Goal: Task Accomplishment & Management: Manage account settings

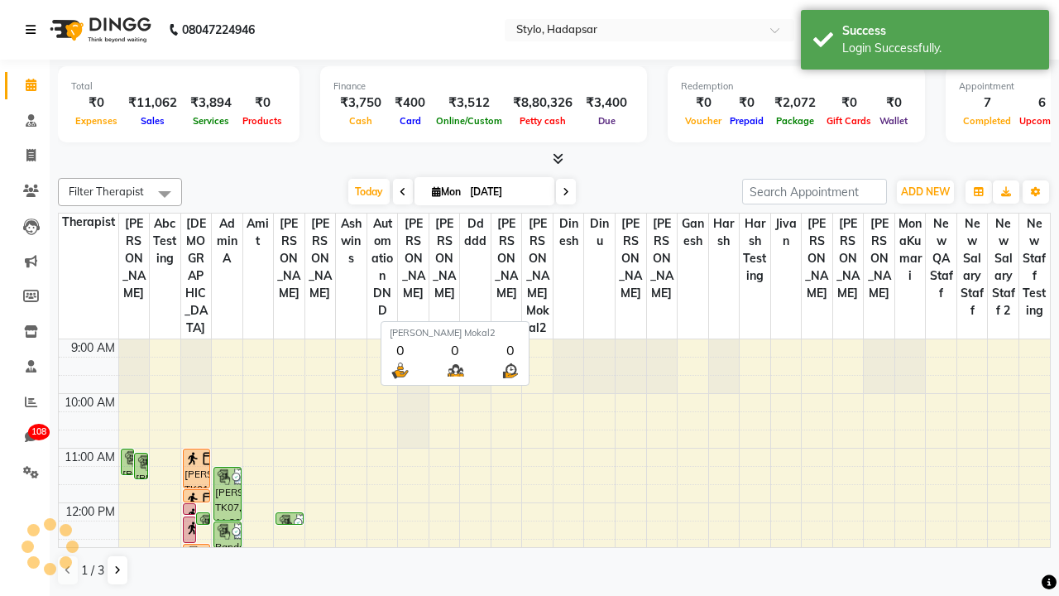
click at [34, 30] on icon at bounding box center [31, 30] width 10 height 12
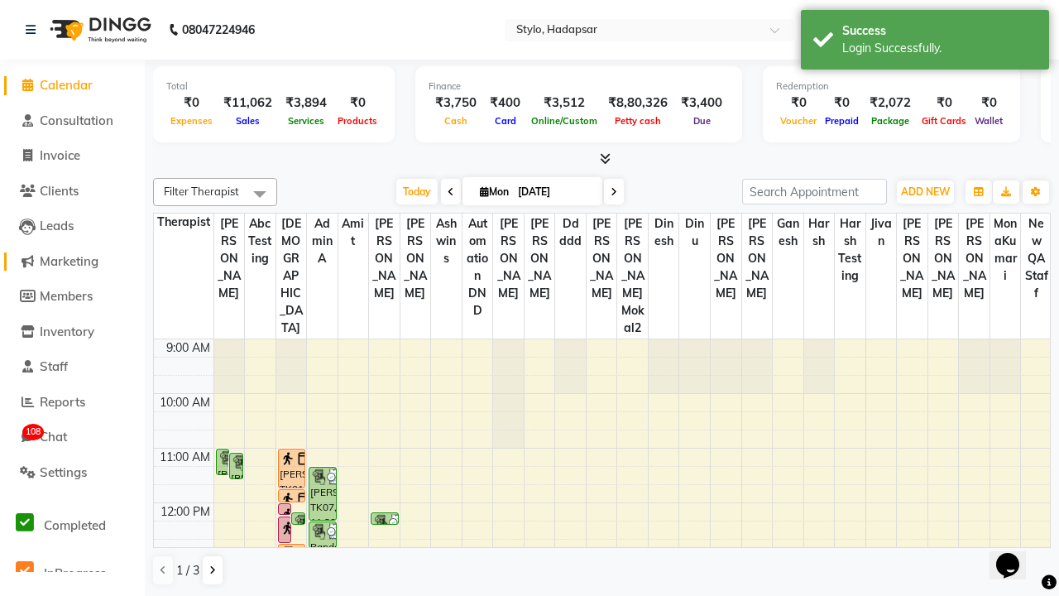
click at [72, 261] on span "Marketing" at bounding box center [69, 261] width 59 height 16
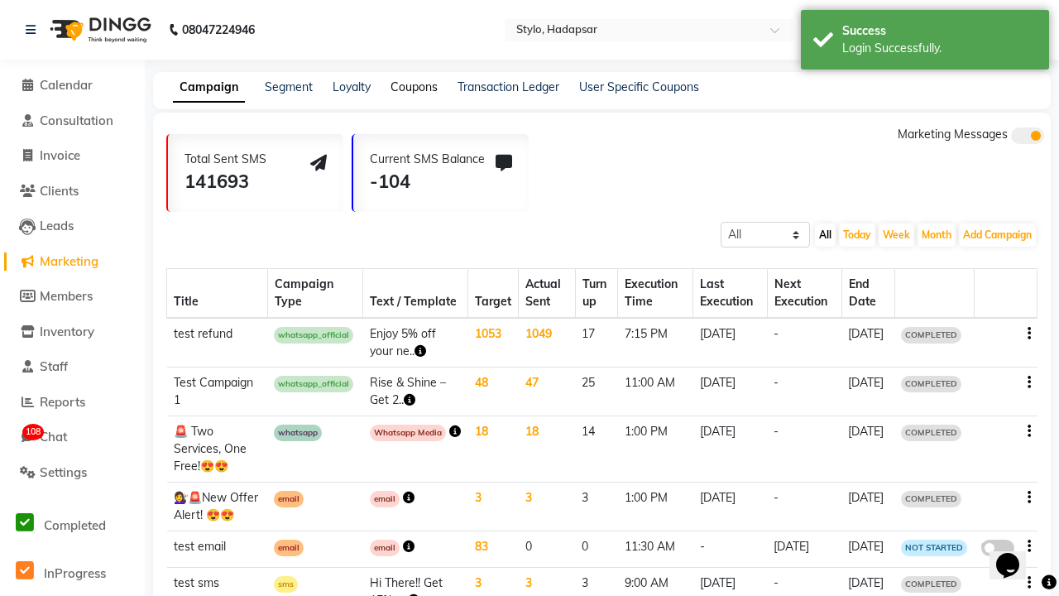
click at [413, 87] on link "Coupons" at bounding box center [413, 86] width 47 height 15
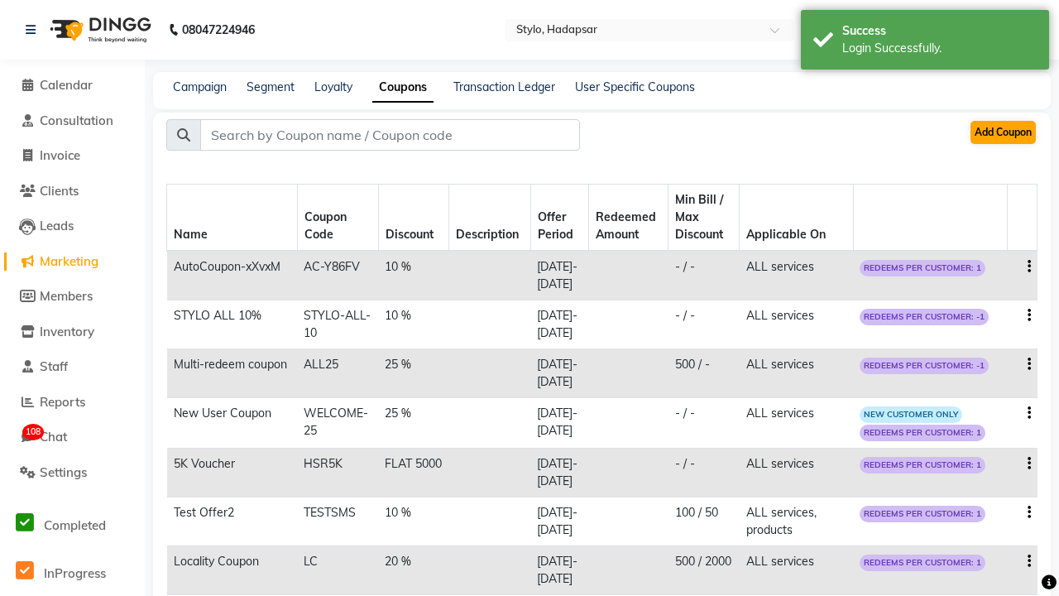
click at [1002, 132] on button "Add Coupon" at bounding box center [1002, 132] width 65 height 23
select select "ALL"
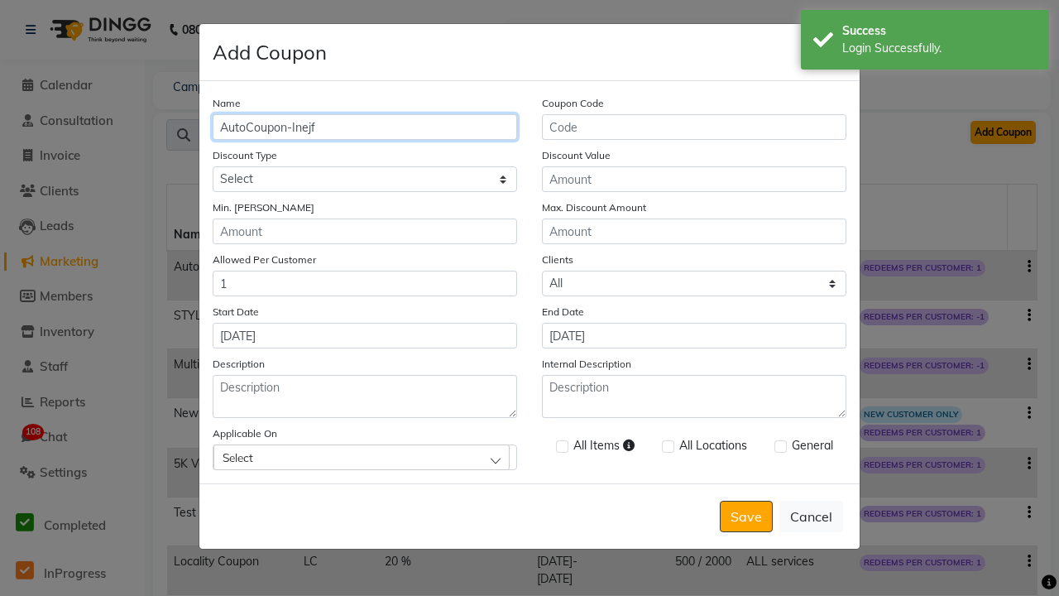
type input "AutoCoupon-Inejf"
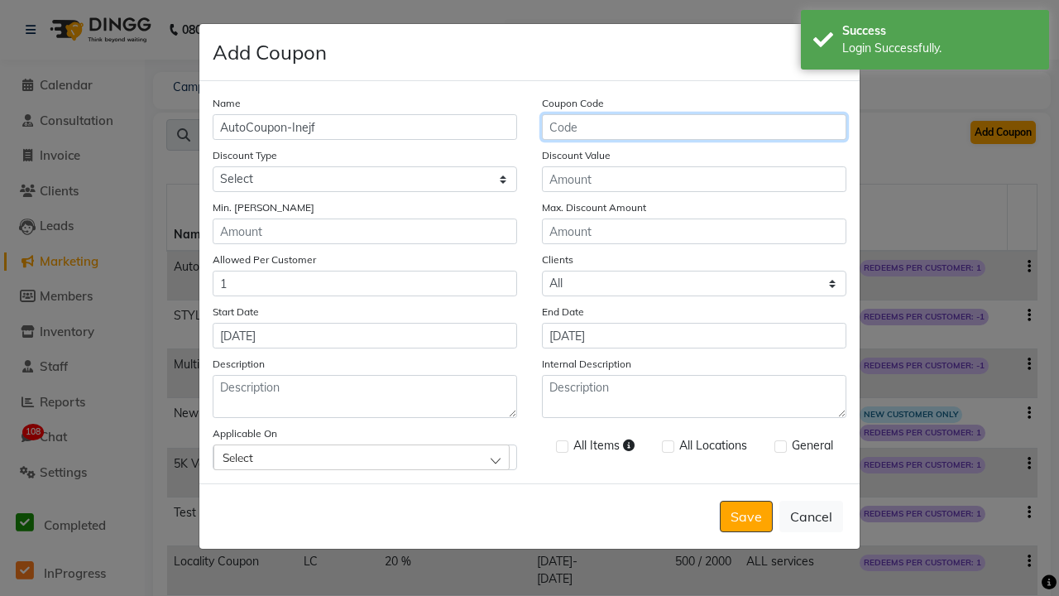
type input "AC-OOEIu"
select select "PERCENTAGE"
type input "AC-OOEIu"
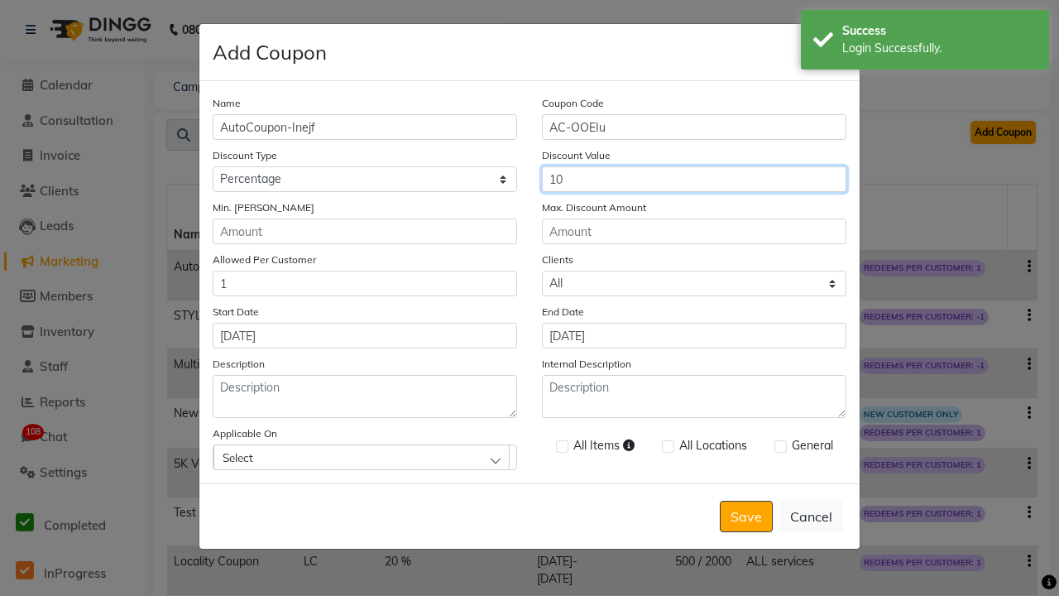
type input "10"
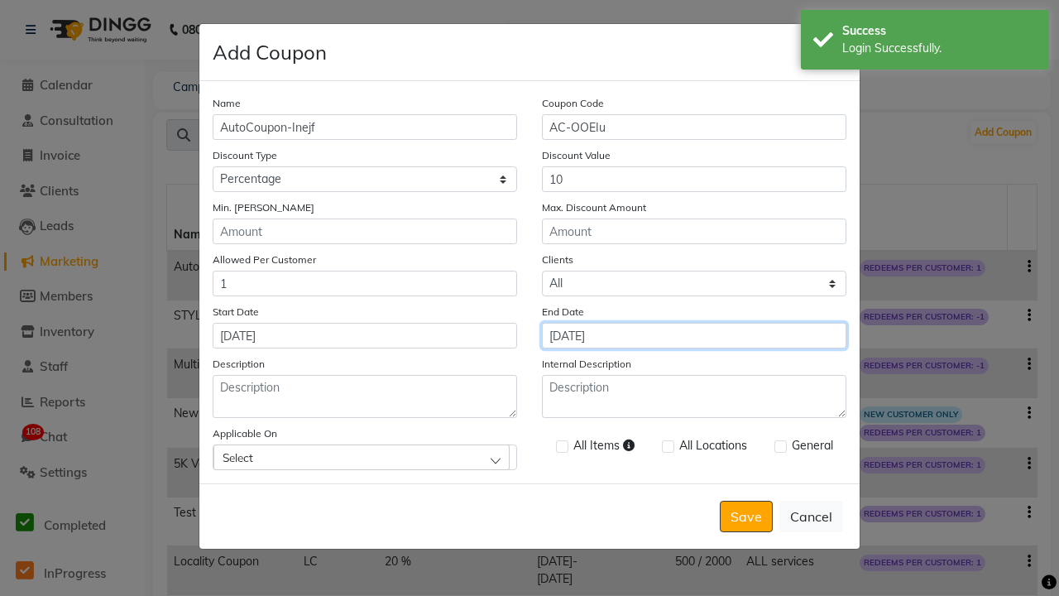
type input "[DATE]"
click at [365, 457] on div "Select" at bounding box center [361, 456] width 296 height 25
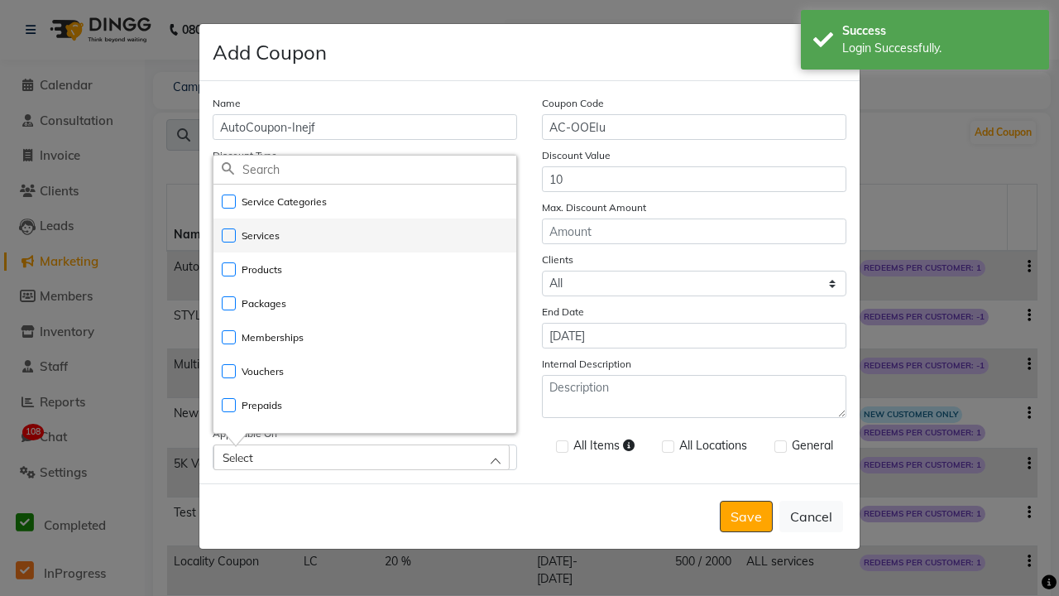
click at [365, 235] on li "Services" at bounding box center [364, 235] width 303 height 34
checkbox input "true"
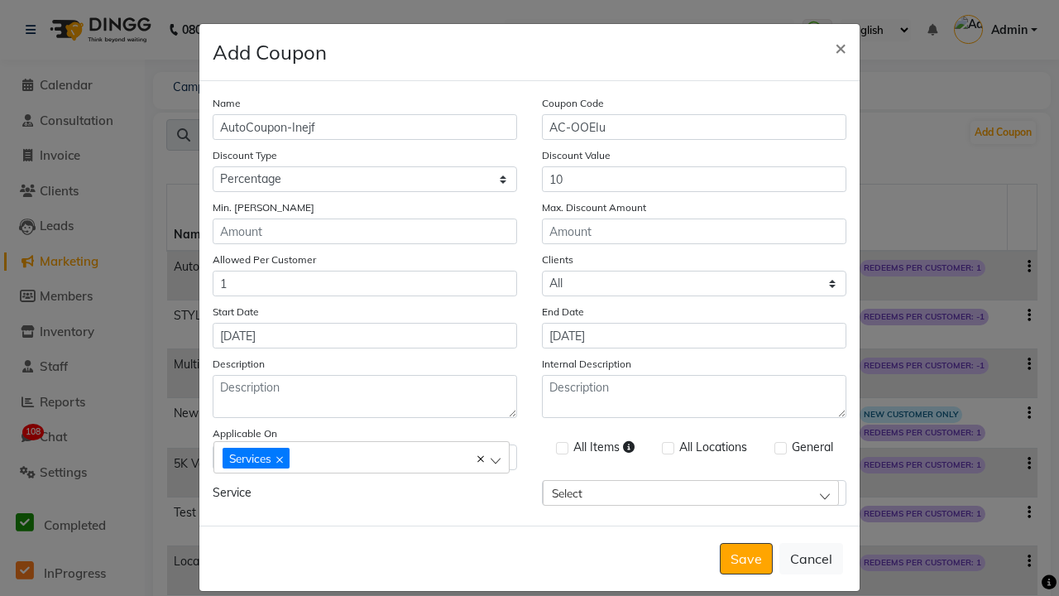
click at [561, 448] on label at bounding box center [562, 448] width 12 height 12
click at [561, 448] on input "checkbox" at bounding box center [561, 448] width 11 height 11
checkbox input "true"
click at [779, 448] on label at bounding box center [780, 448] width 12 height 12
click at [779, 448] on input "checkbox" at bounding box center [779, 448] width 11 height 11
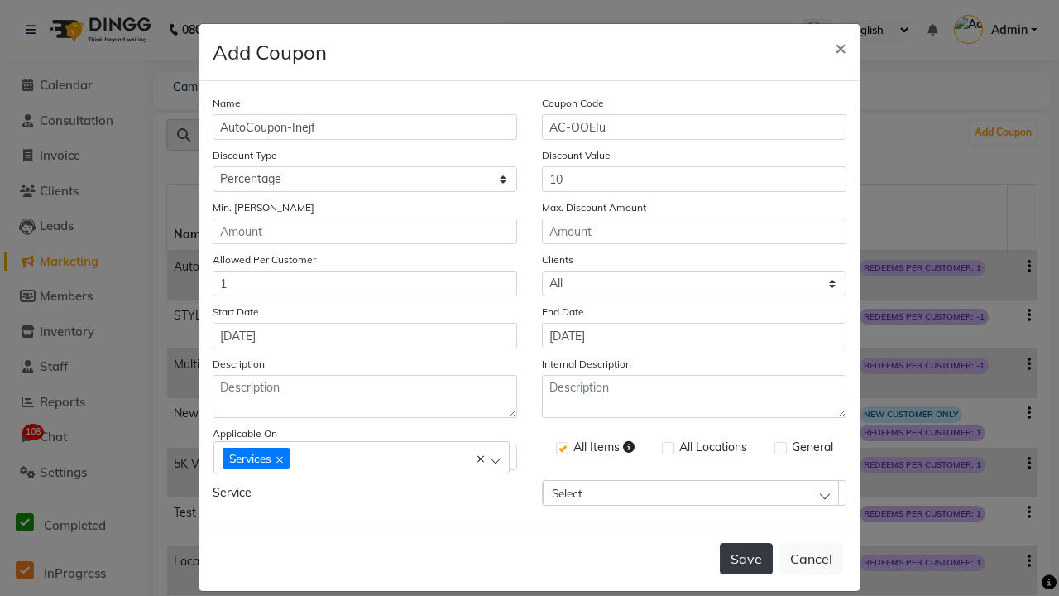
checkbox input "true"
click at [747, 543] on button "Save" at bounding box center [746, 558] width 53 height 31
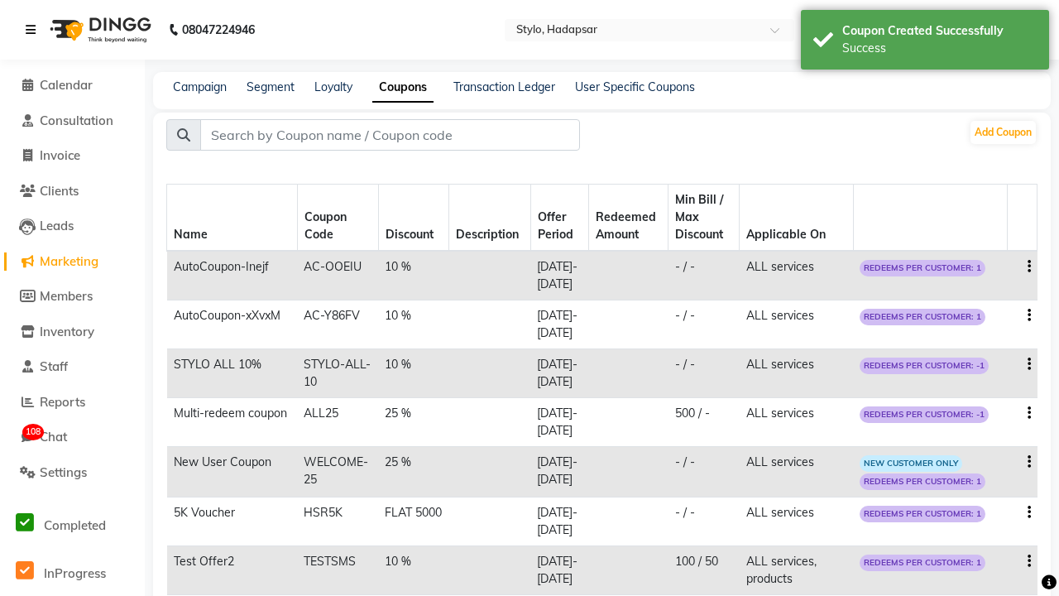
click at [925, 42] on div "Success" at bounding box center [939, 48] width 194 height 17
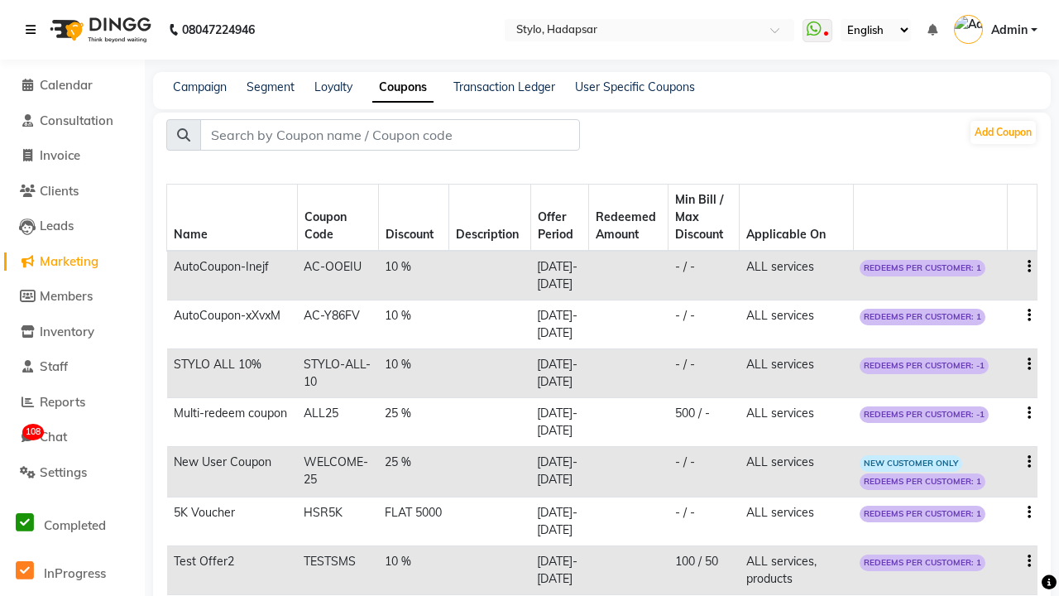
click at [34, 30] on icon at bounding box center [31, 30] width 10 height 12
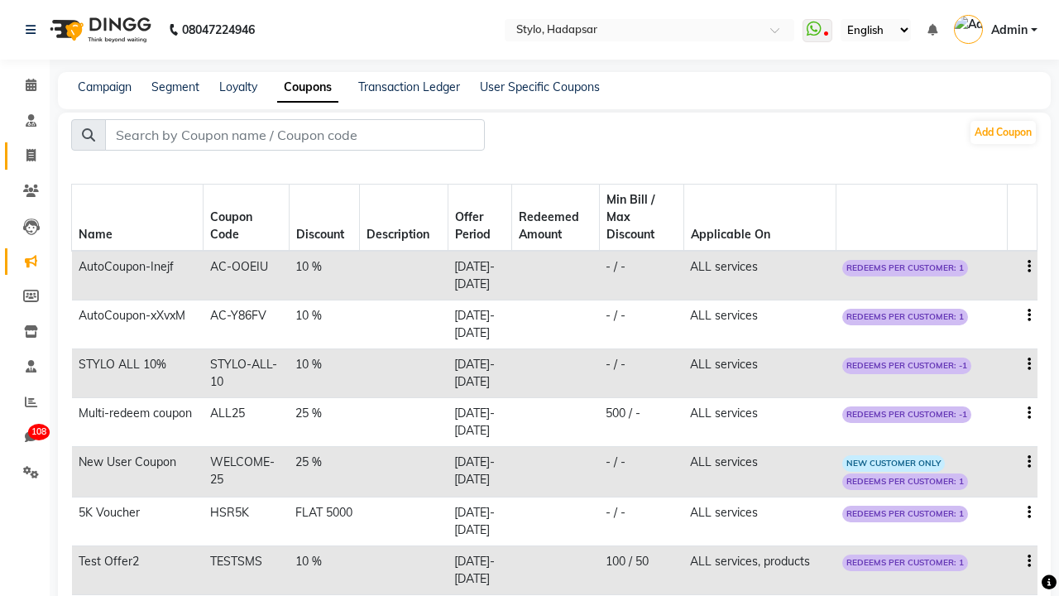
click at [25, 156] on span at bounding box center [31, 155] width 29 height 19
select select "service"
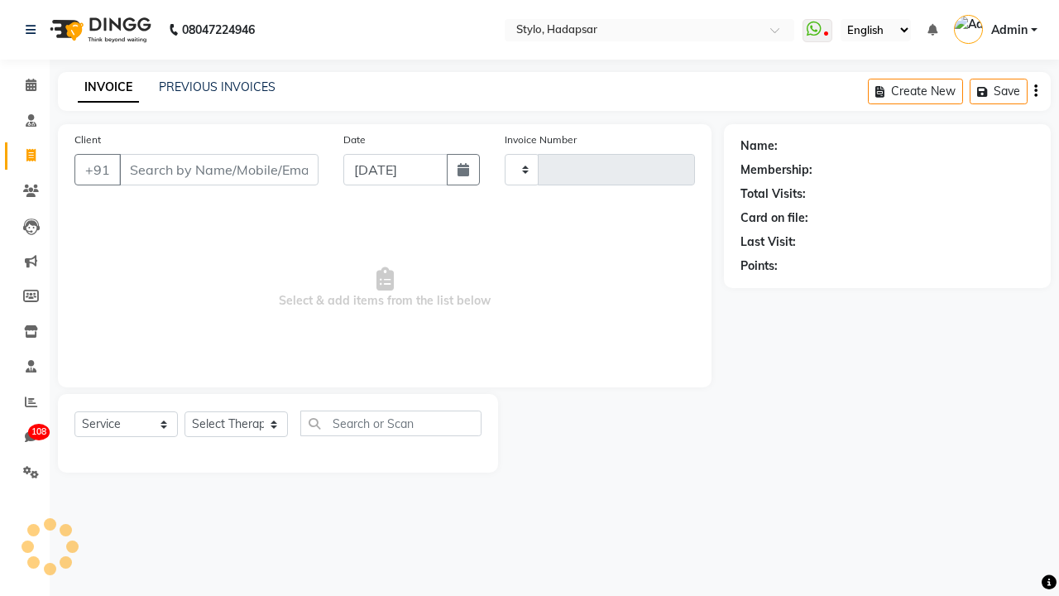
type input "Qa Dnd2"
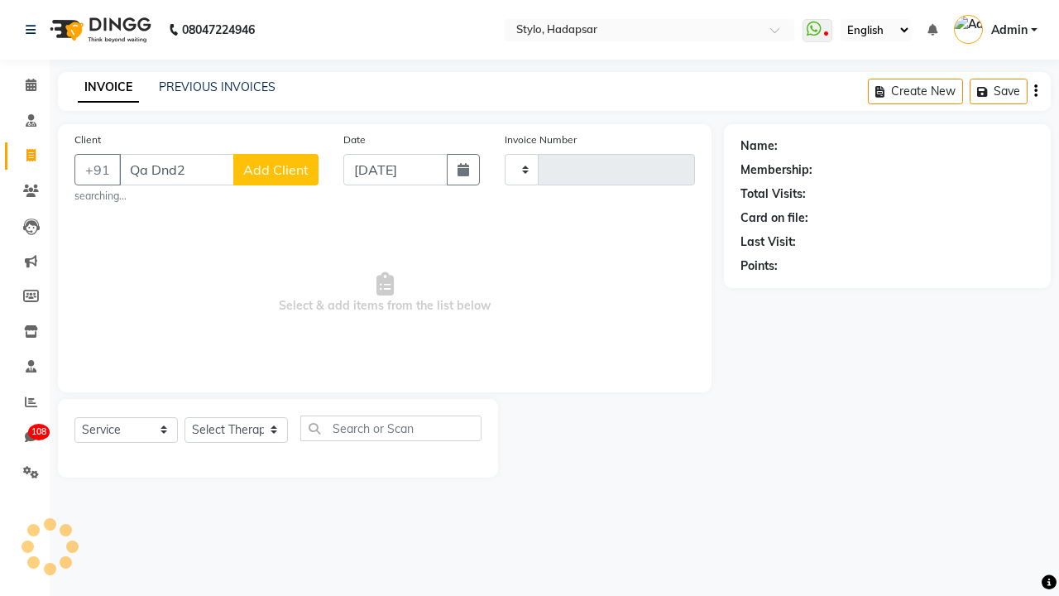
type input "755"
select select "157"
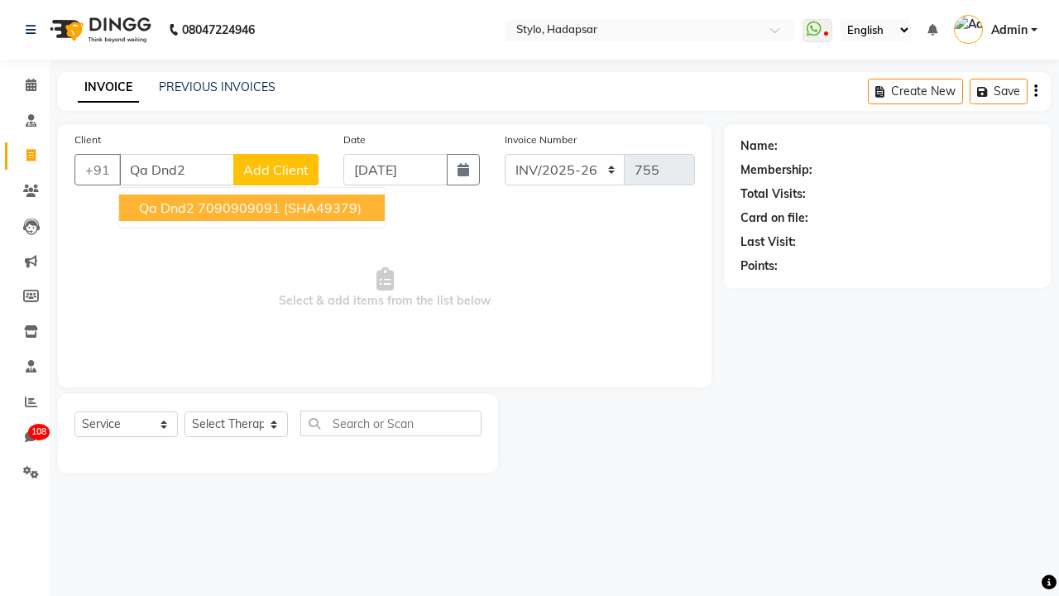
click at [251, 208] on ngb-highlight "7090909091" at bounding box center [239, 207] width 83 height 17
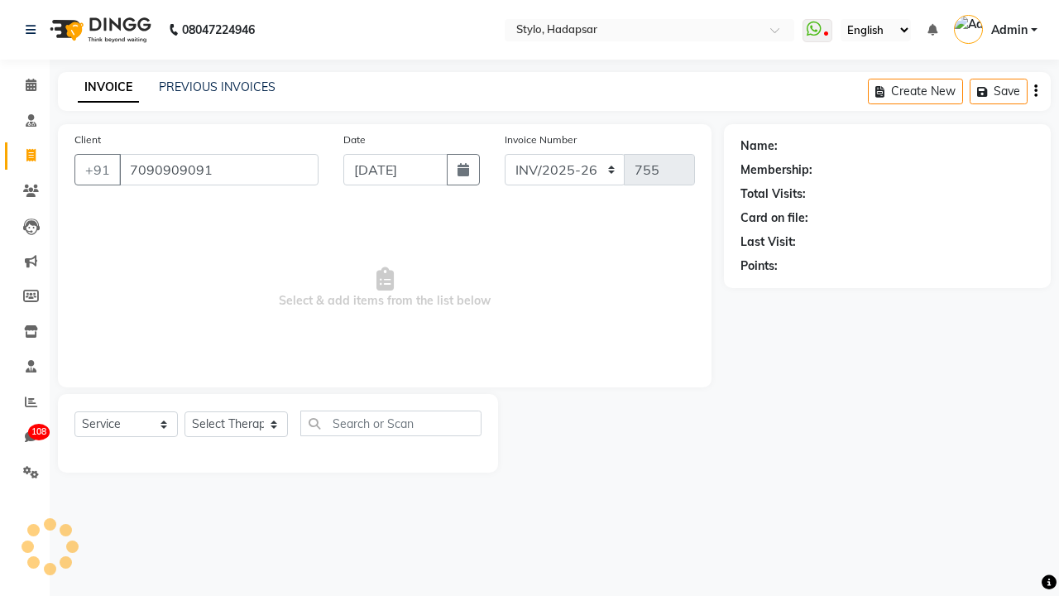
type input "7090909091"
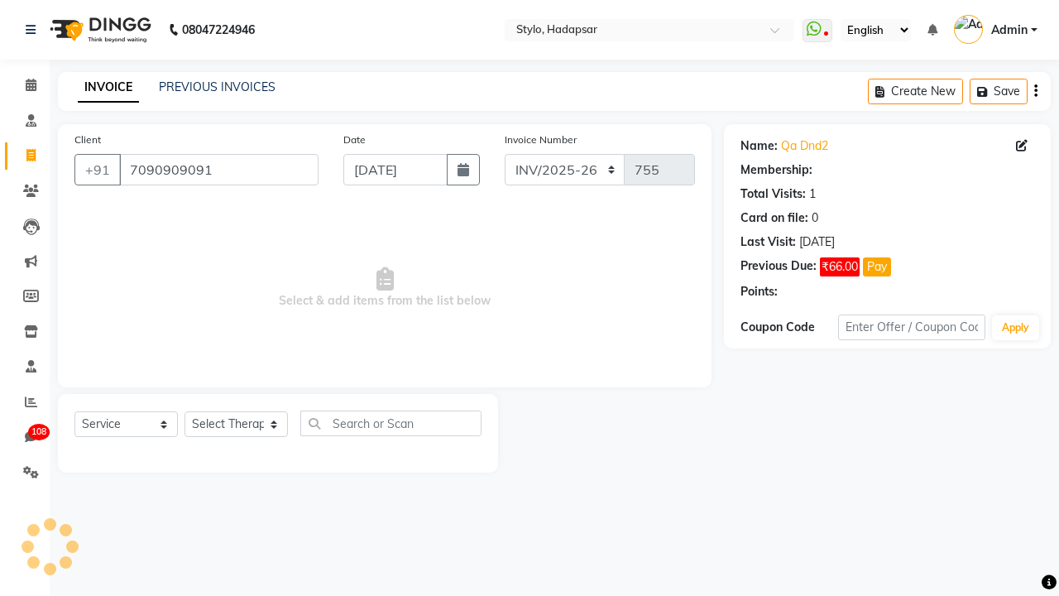
select select "1: Object"
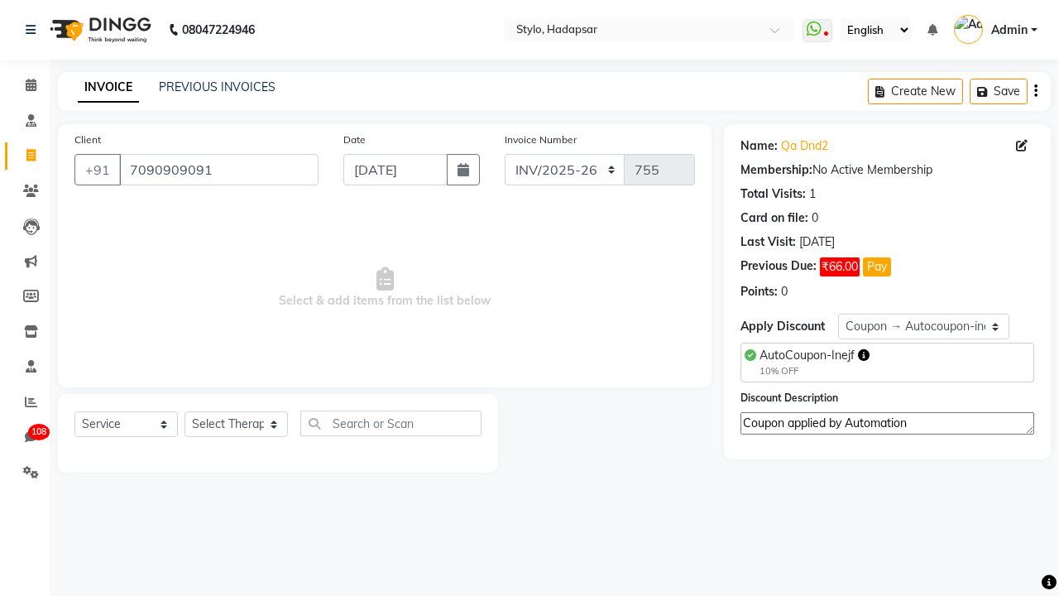
select select "267"
type textarea "Coupon applied by Automation"
select select "Z73944"
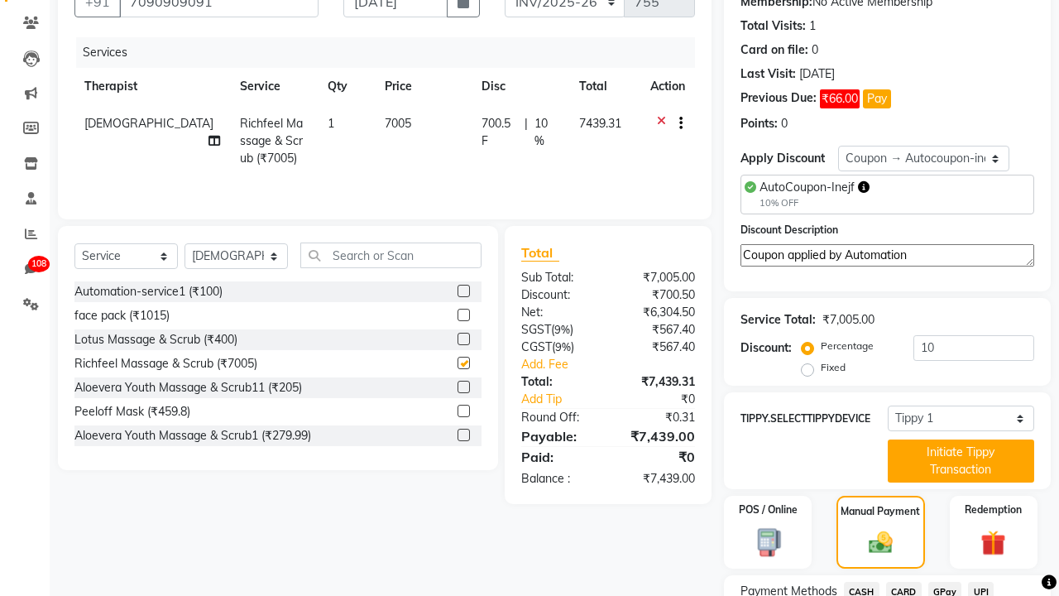
click at [861, 586] on span "CASH" at bounding box center [862, 591] width 36 height 19
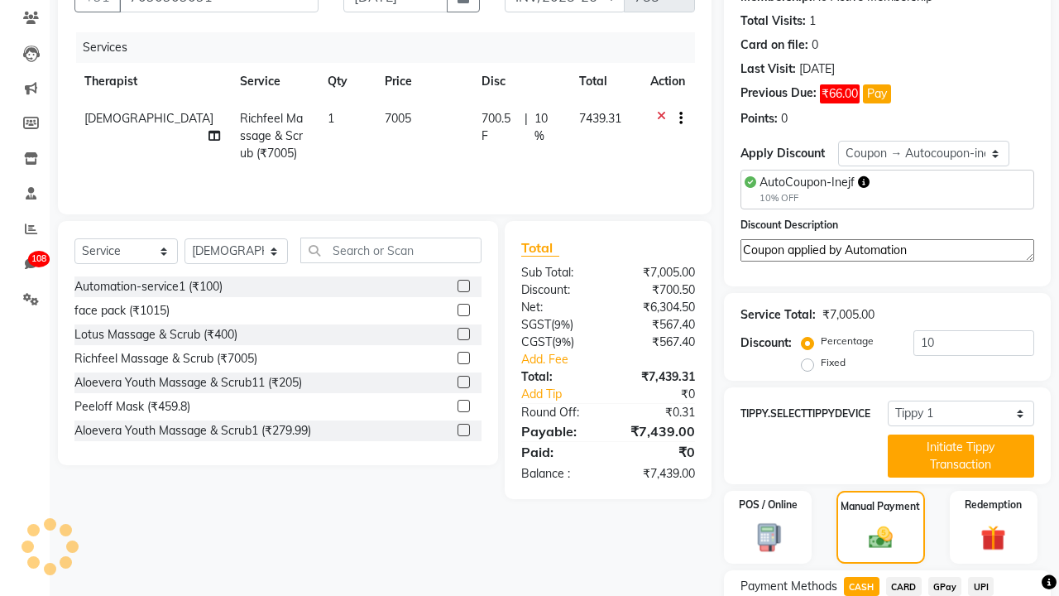
checkbox input "false"
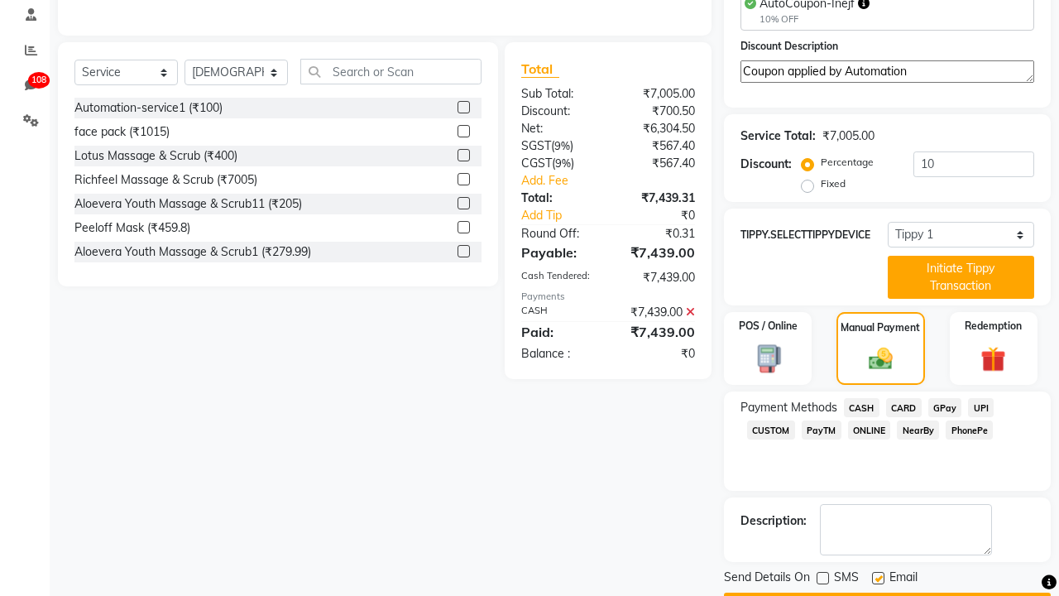
click at [878, 577] on label at bounding box center [878, 578] width 12 height 12
click at [878, 577] on input "checkbox" at bounding box center [877, 578] width 11 height 11
checkbox input "false"
click at [887, 592] on button "Checkout" at bounding box center [887, 605] width 327 height 26
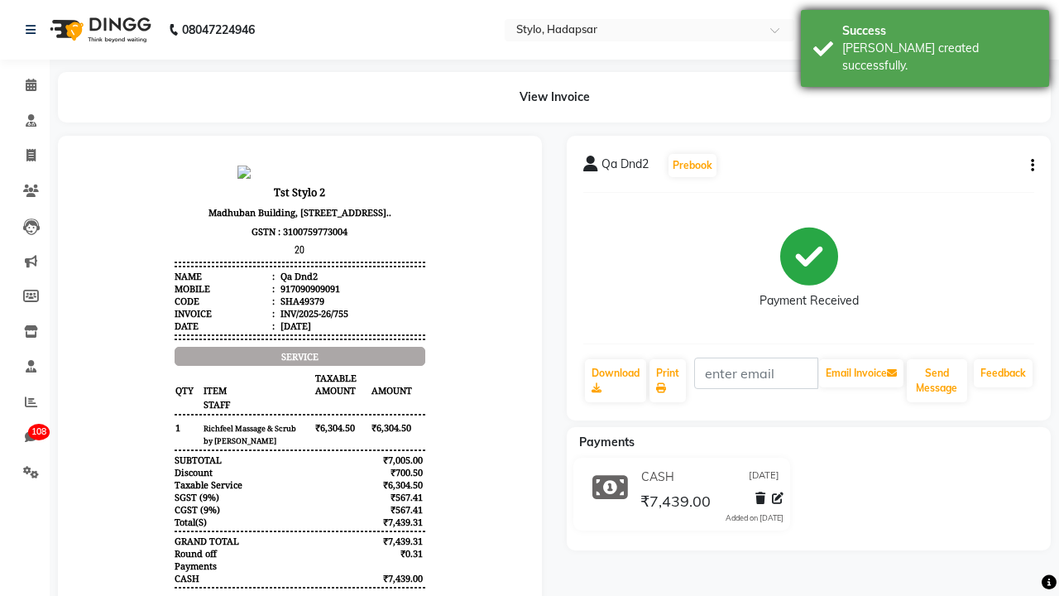
click at [925, 42] on div "[PERSON_NAME] created successfully." at bounding box center [939, 57] width 194 height 35
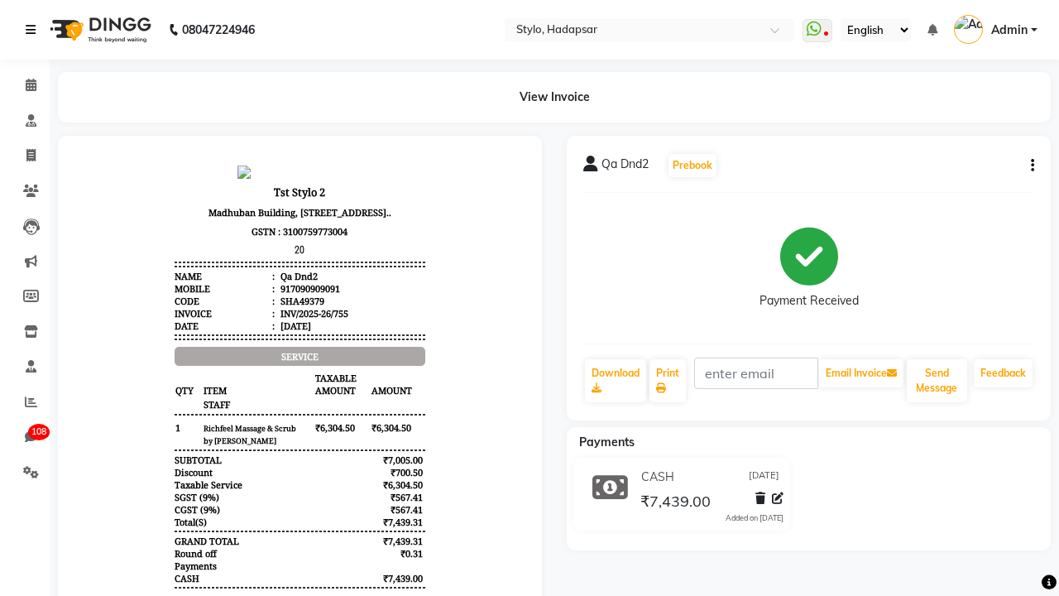
click at [34, 30] on icon at bounding box center [31, 30] width 10 height 12
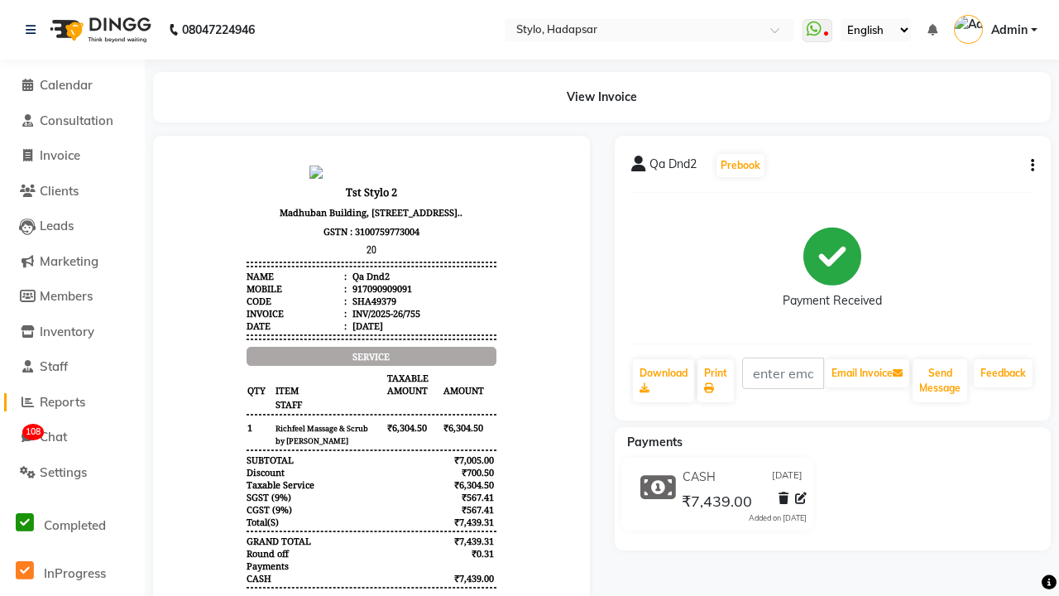
click at [72, 401] on span "Reports" at bounding box center [62, 402] width 45 height 16
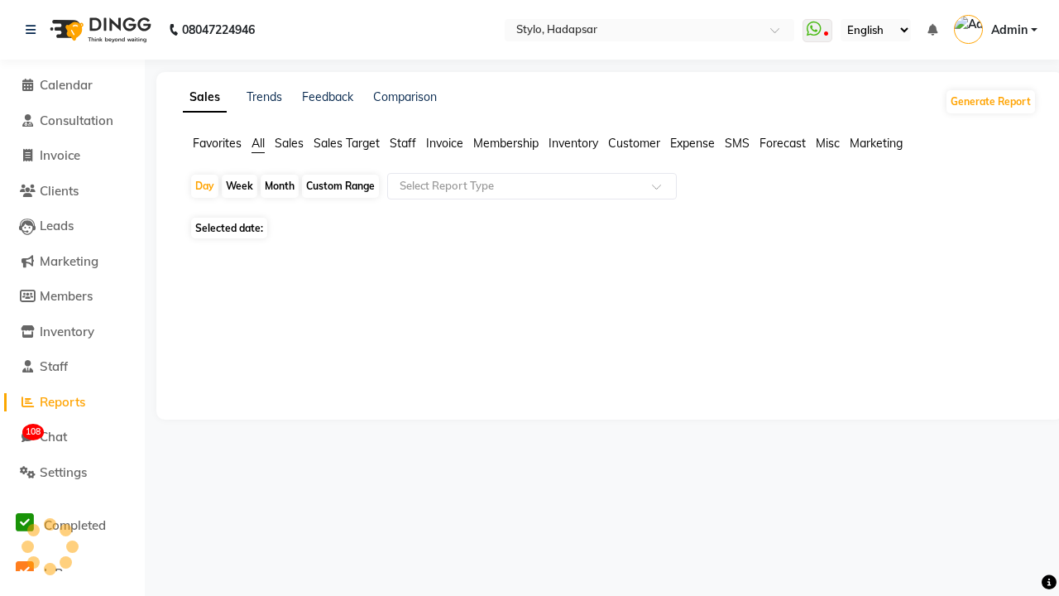
type input "Coupon Collection"
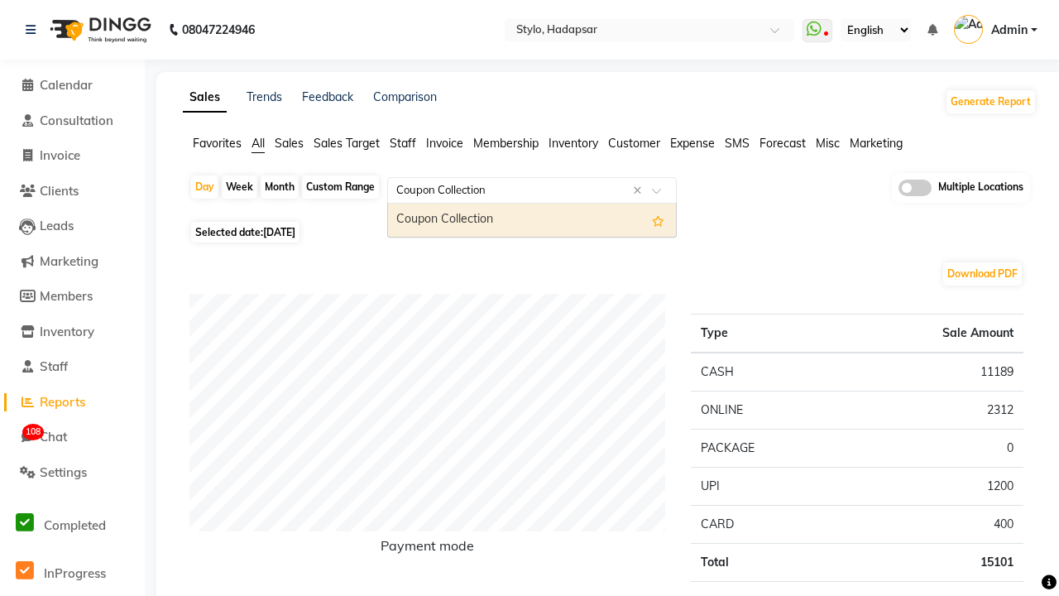
click at [532, 220] on div "Coupon Collection" at bounding box center [532, 220] width 288 height 33
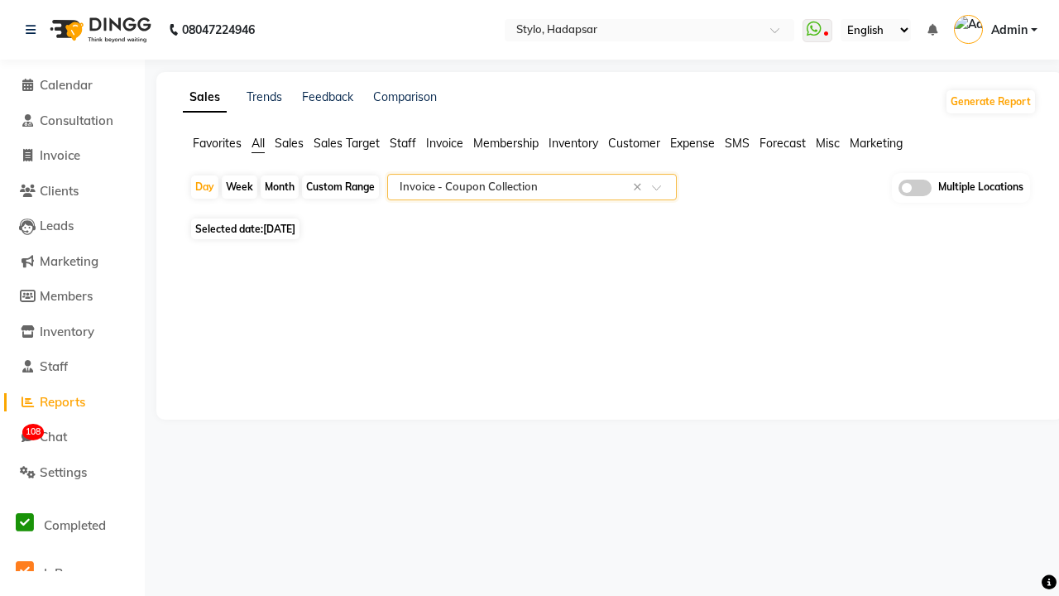
select select "filtered_report"
select select "csv"
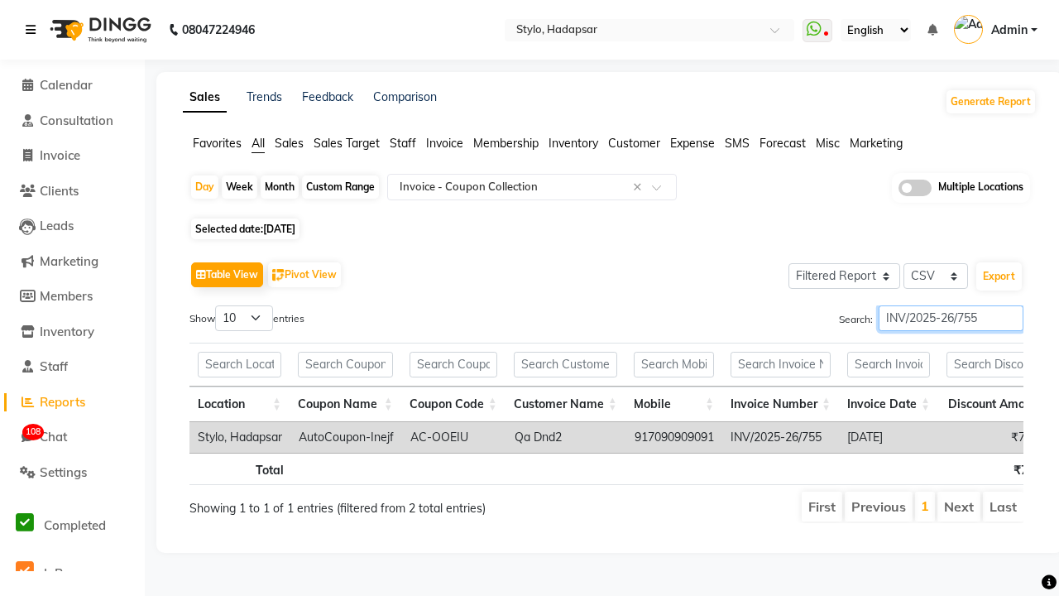
type input "INV/2025-26/755"
click at [34, 30] on icon at bounding box center [31, 30] width 10 height 12
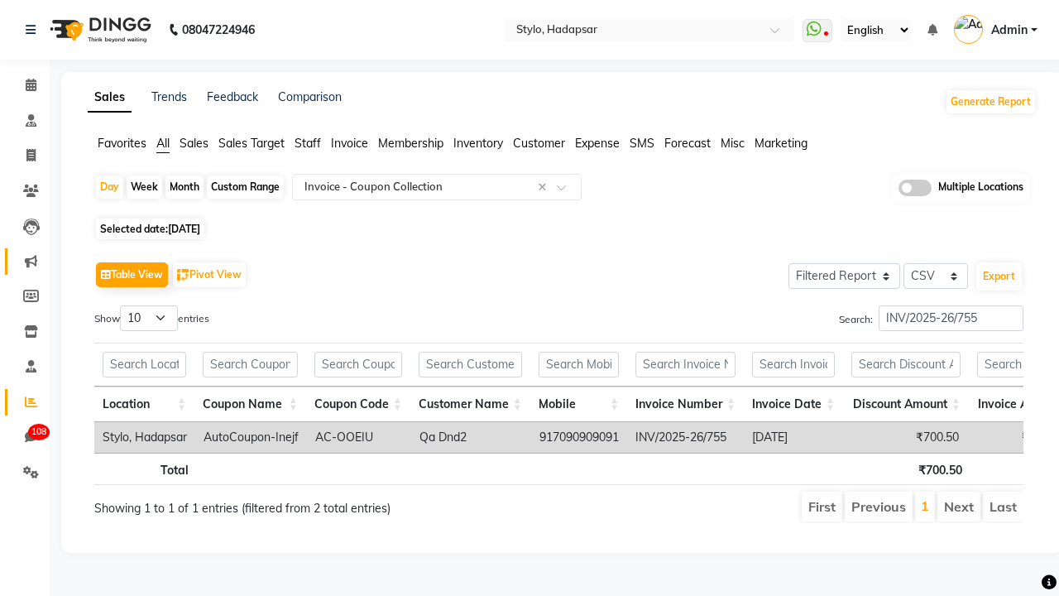
click at [25, 261] on icon at bounding box center [31, 261] width 12 height 12
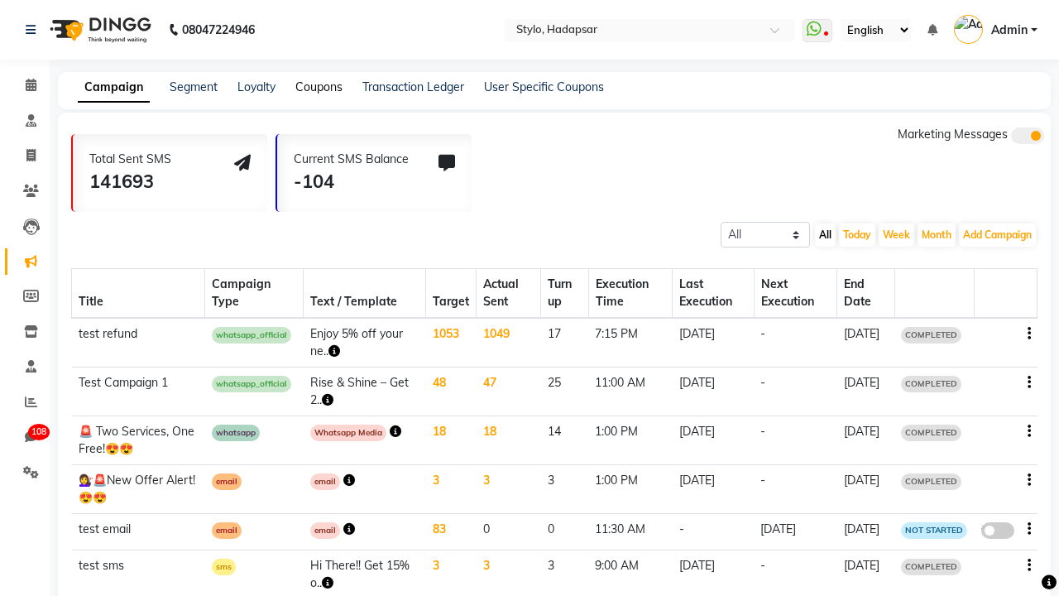
click at [319, 93] on link "Coupons" at bounding box center [318, 86] width 47 height 15
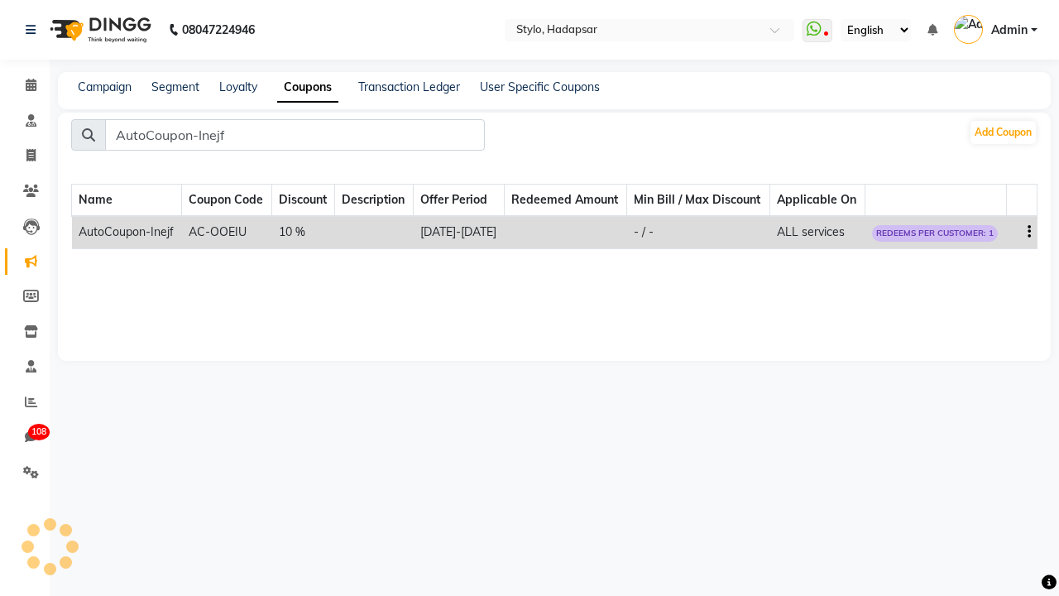
type input "AutoCoupon-Inejf"
click at [1028, 232] on icon "button" at bounding box center [1028, 232] width 3 height 1
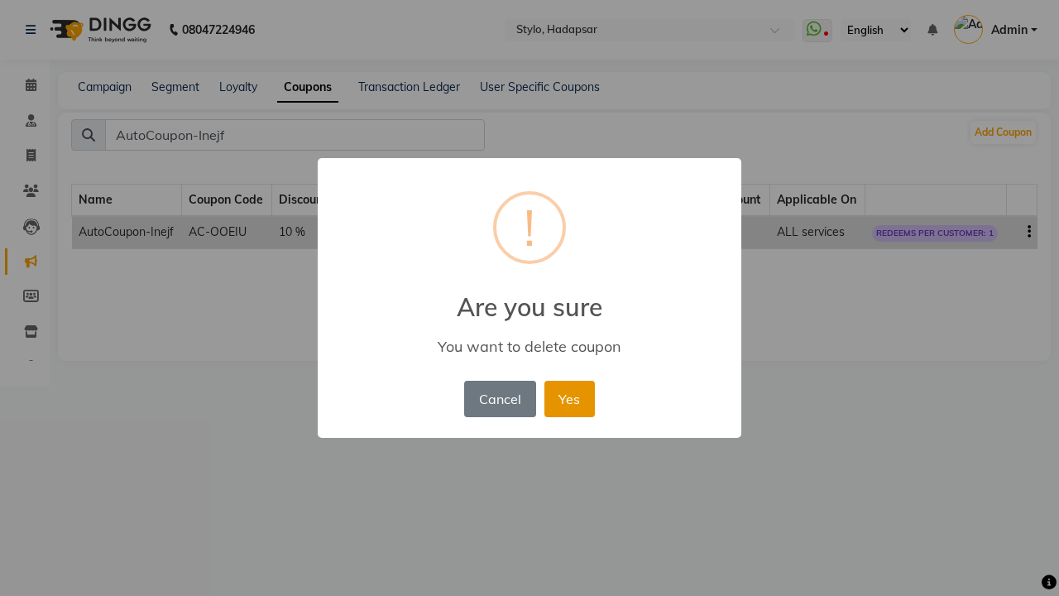
click at [568, 398] on button "Yes" at bounding box center [569, 399] width 50 height 36
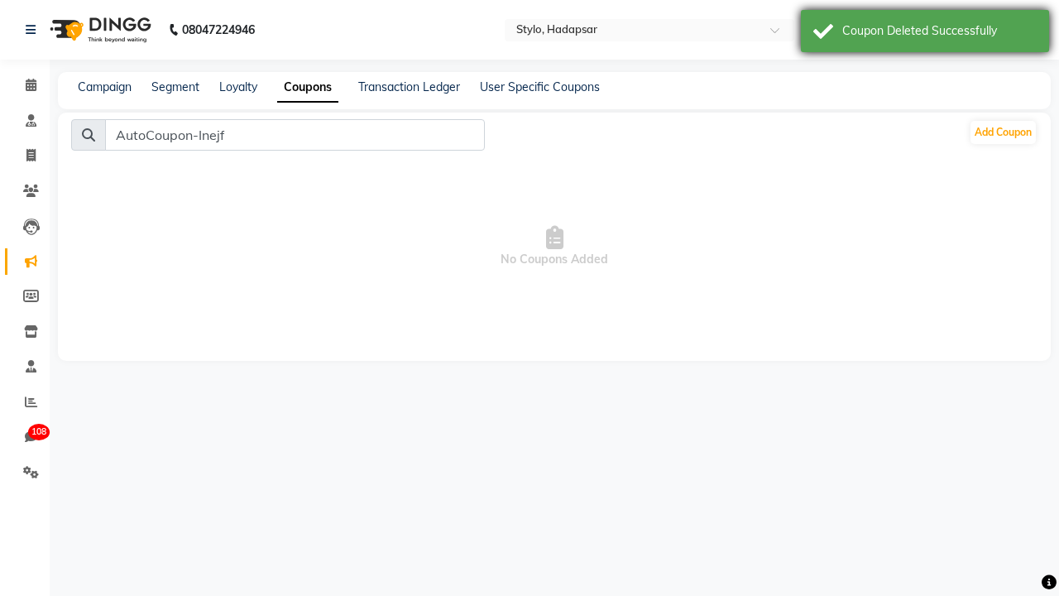
click at [925, 33] on div "Coupon Deleted Successfully" at bounding box center [939, 30] width 194 height 17
click at [995, 30] on span "Admin" at bounding box center [1009, 30] width 36 height 17
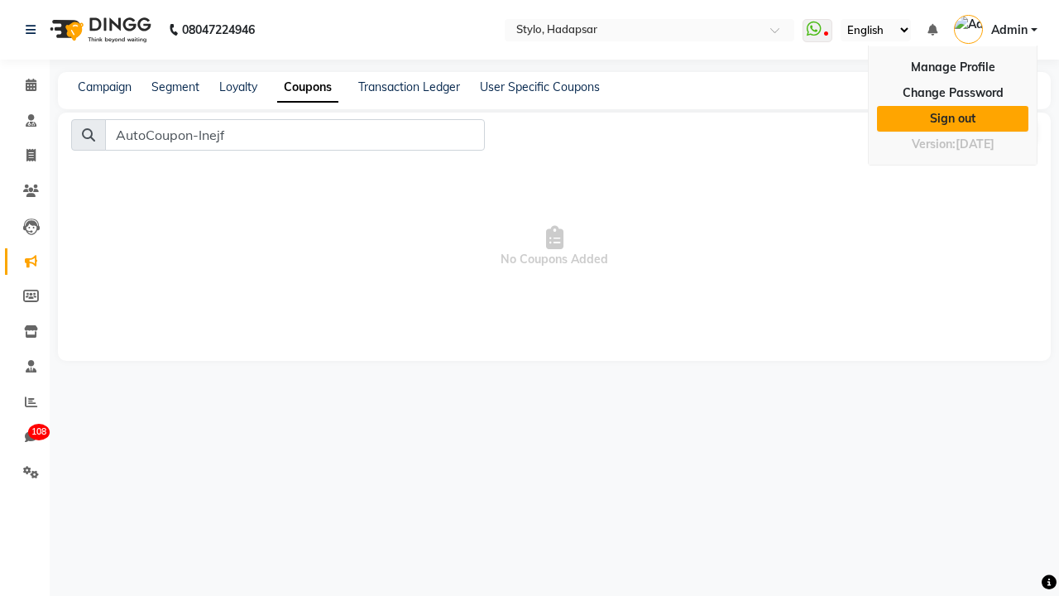
click at [952, 118] on link "Sign out" at bounding box center [952, 119] width 151 height 26
